Goal: Navigation & Orientation: Find specific page/section

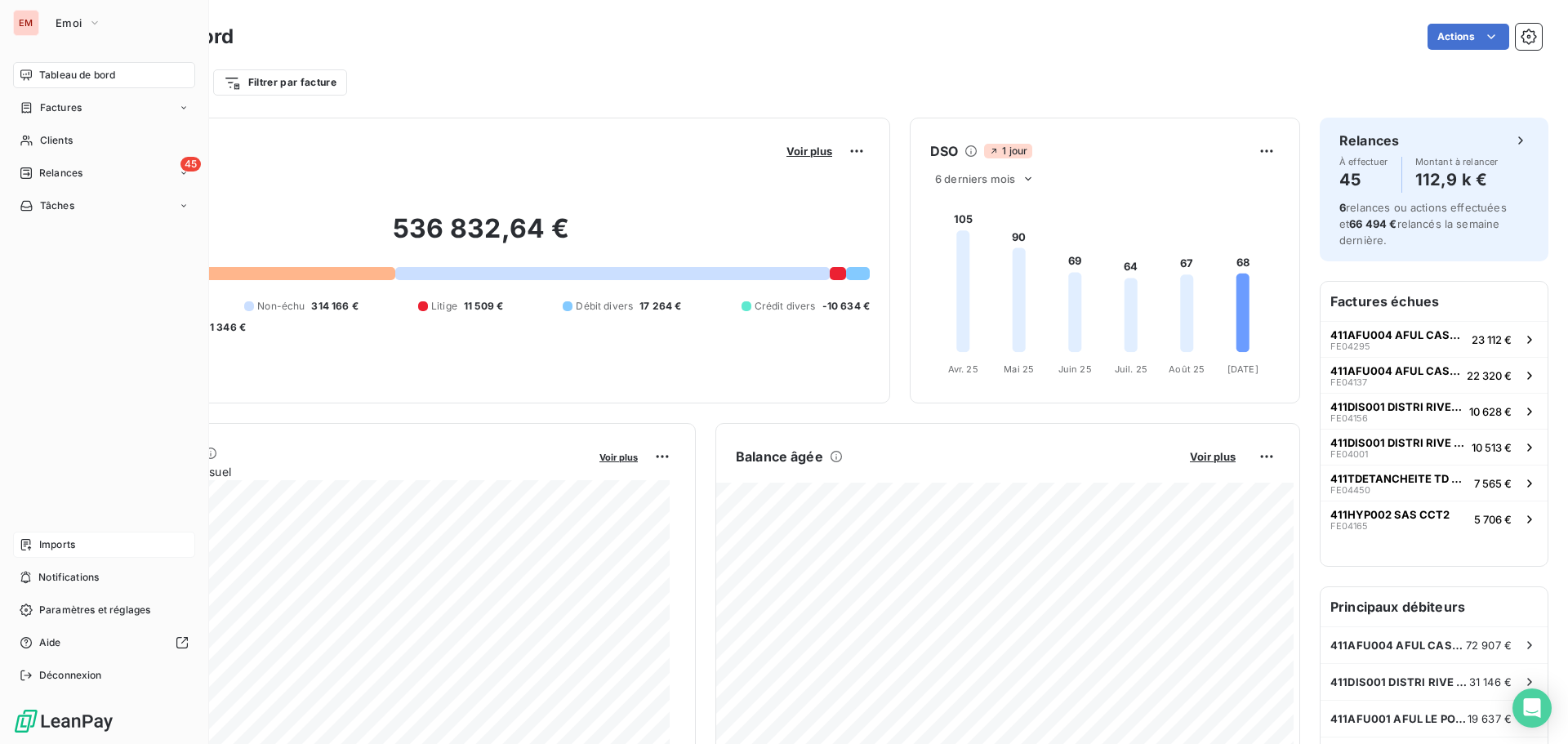
click at [54, 539] on span "Imports" at bounding box center [56, 545] width 36 height 15
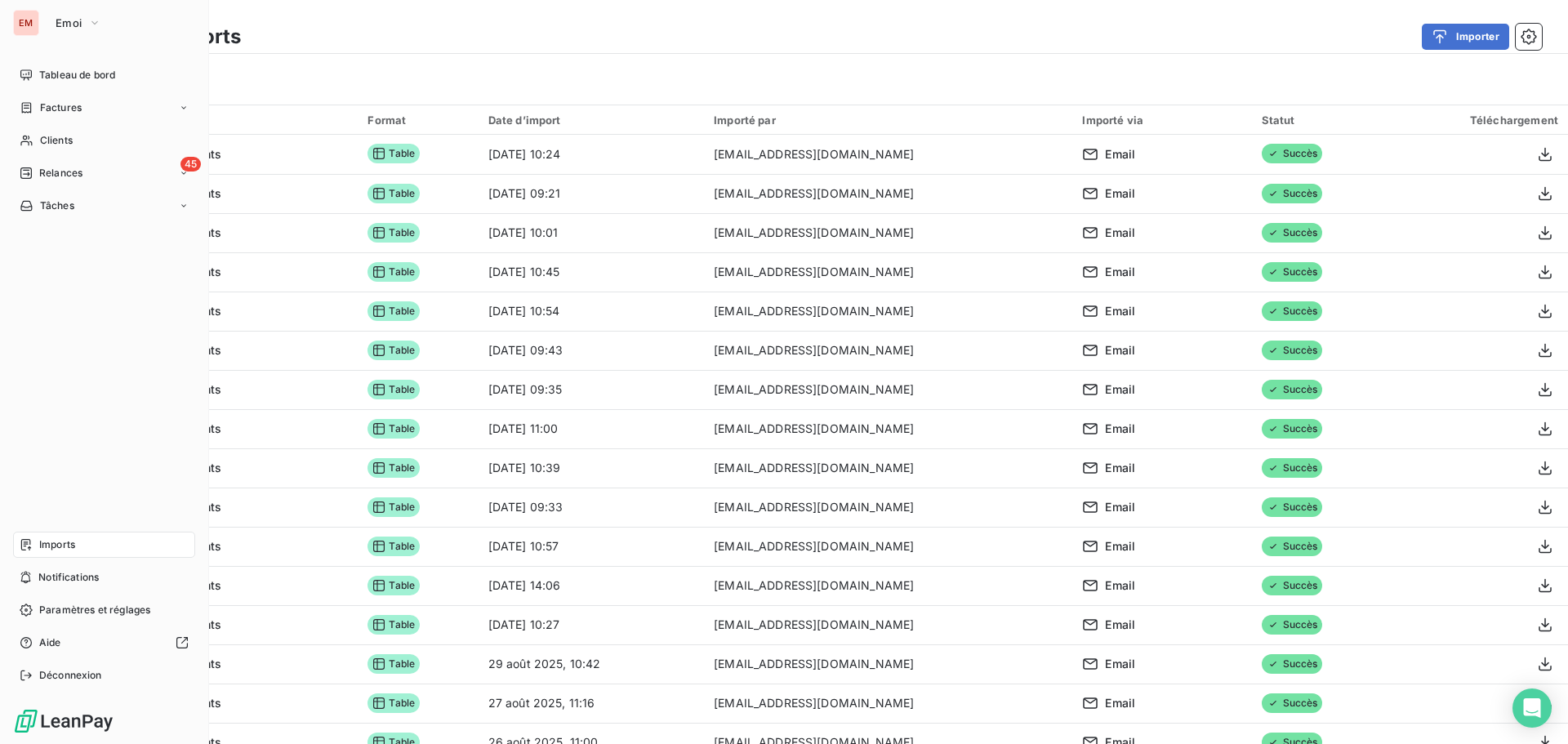
drag, startPoint x: 43, startPoint y: 67, endPoint x: 1, endPoint y: 67, distance: 42.0
click at [43, 66] on div "Tableau de bord" at bounding box center [103, 75] width 182 height 26
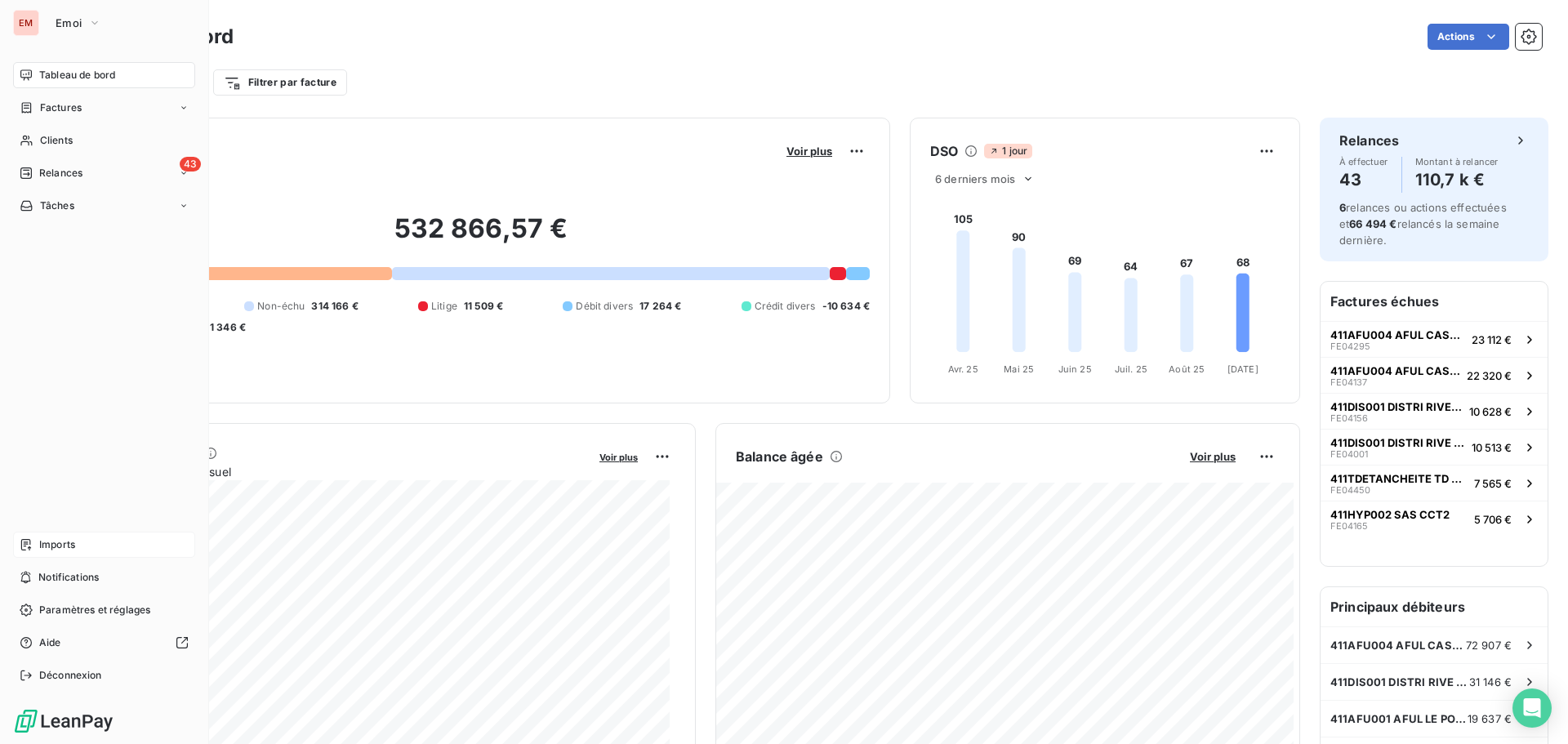
click at [52, 549] on span "Imports" at bounding box center [56, 545] width 36 height 15
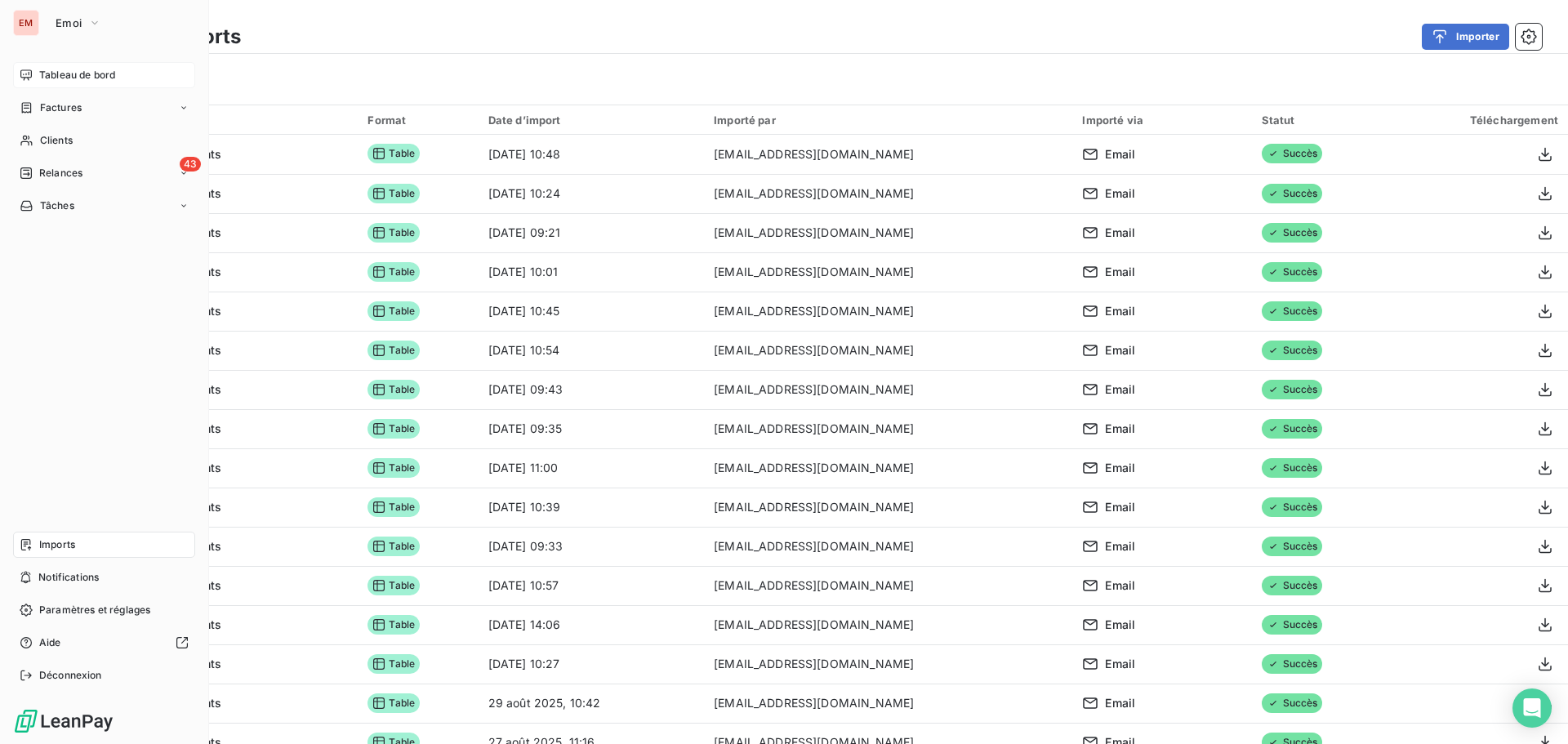
click at [31, 78] on icon at bounding box center [26, 75] width 13 height 13
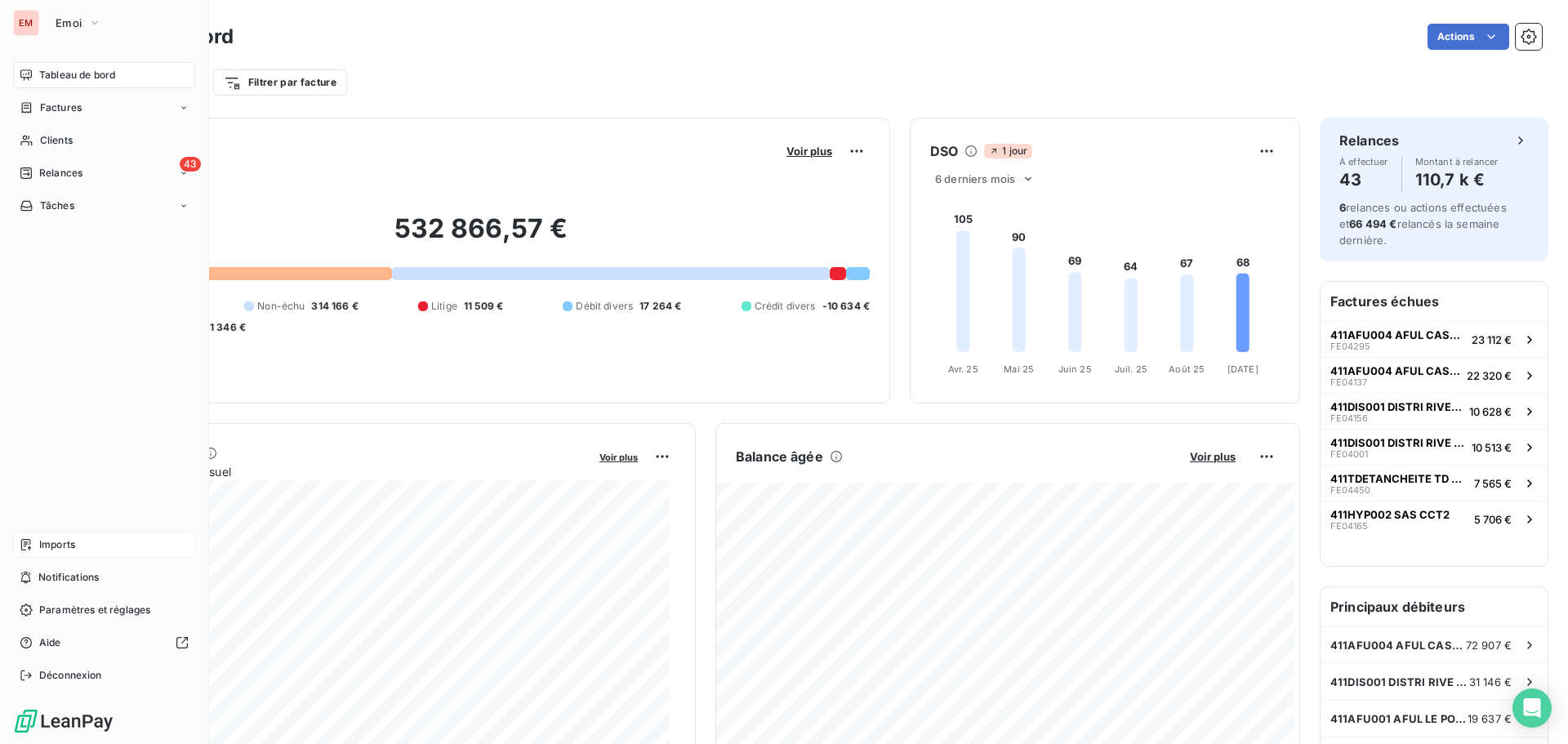
click at [46, 546] on span "Imports" at bounding box center [56, 545] width 36 height 15
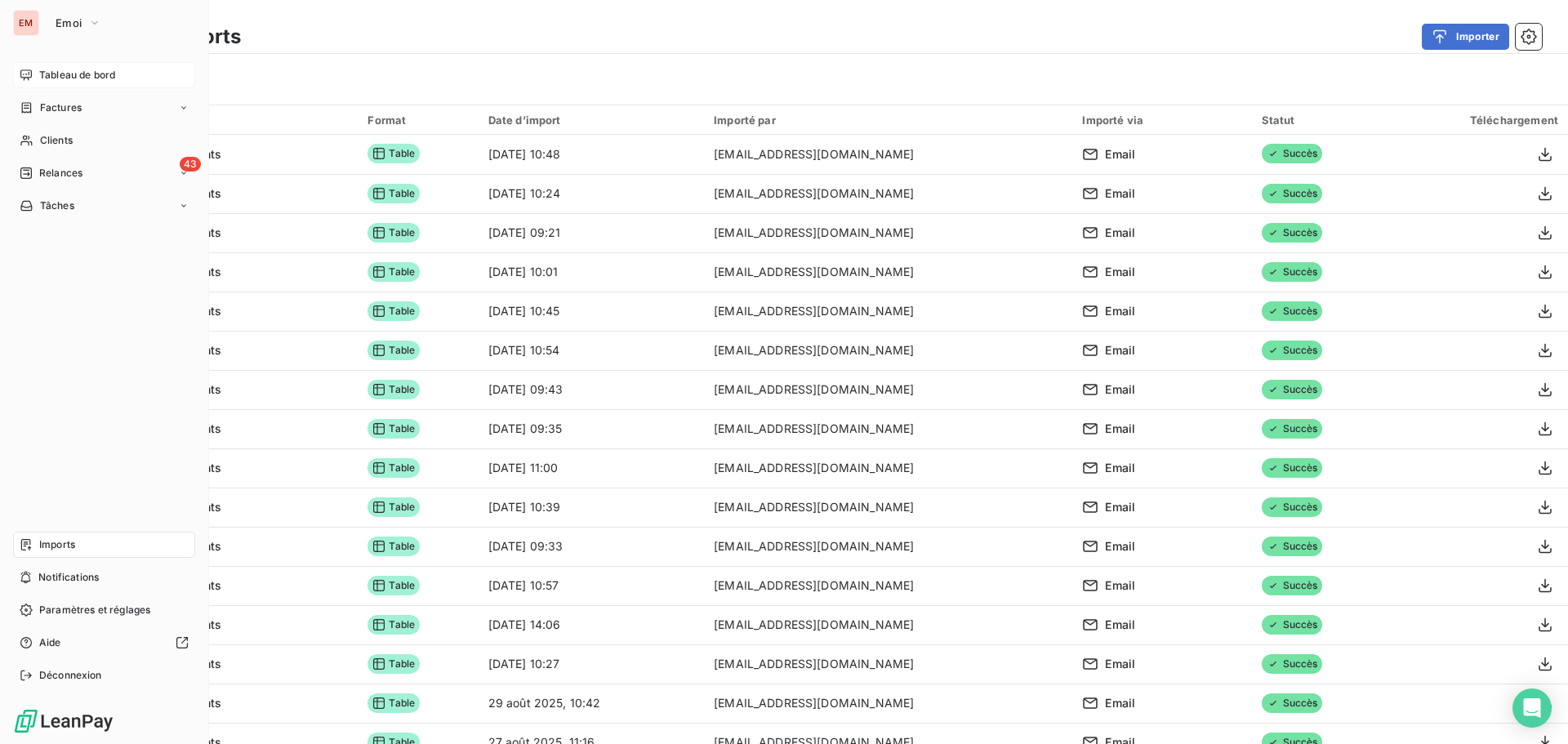
click at [49, 68] on span "Tableau de bord" at bounding box center [77, 75] width 76 height 15
